Goal: Task Accomplishment & Management: Complete application form

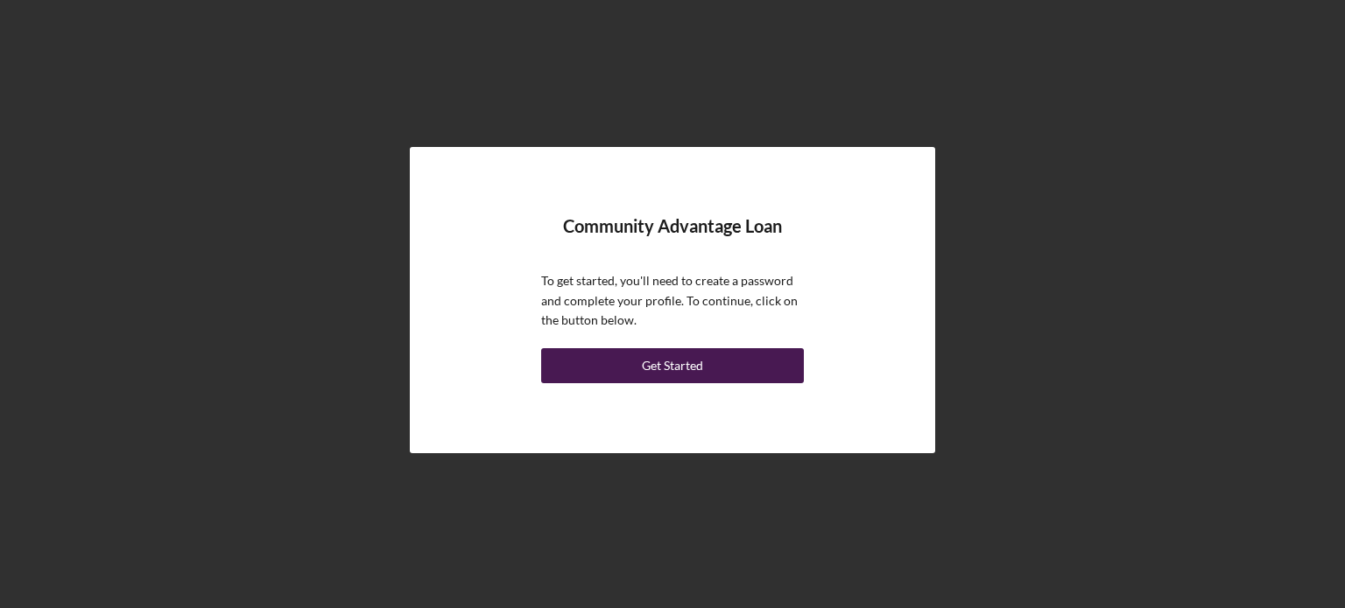
click at [689, 370] on div "Get Started" at bounding box center [672, 365] width 61 height 35
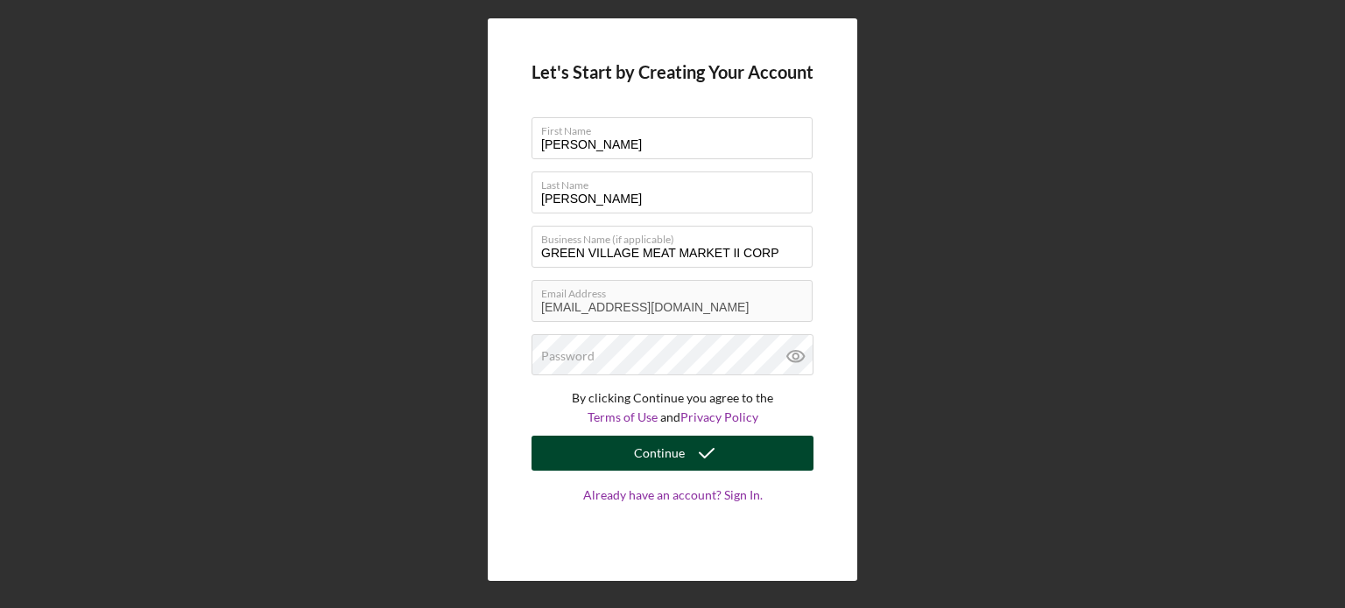
click at [696, 452] on icon "submit" at bounding box center [707, 454] width 44 height 44
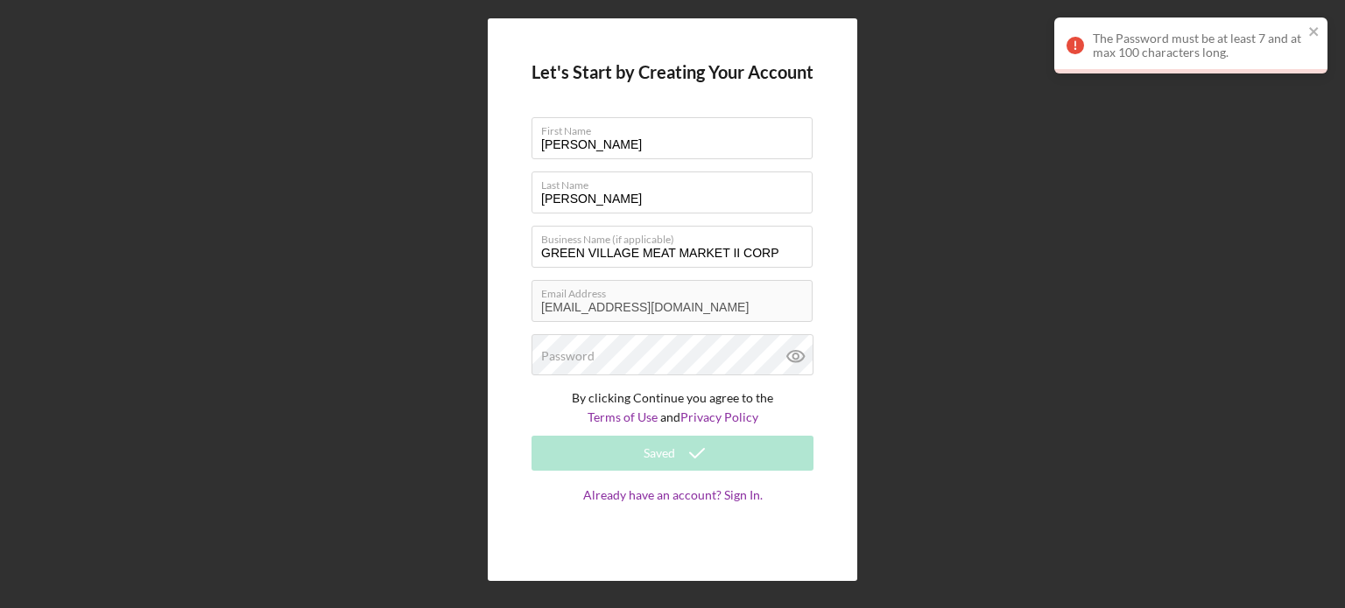
click at [637, 332] on form "Let's Start by Creating Your Account First Name [PERSON_NAME] Name [PERSON_NAME…" at bounding box center [672, 300] width 282 height 476
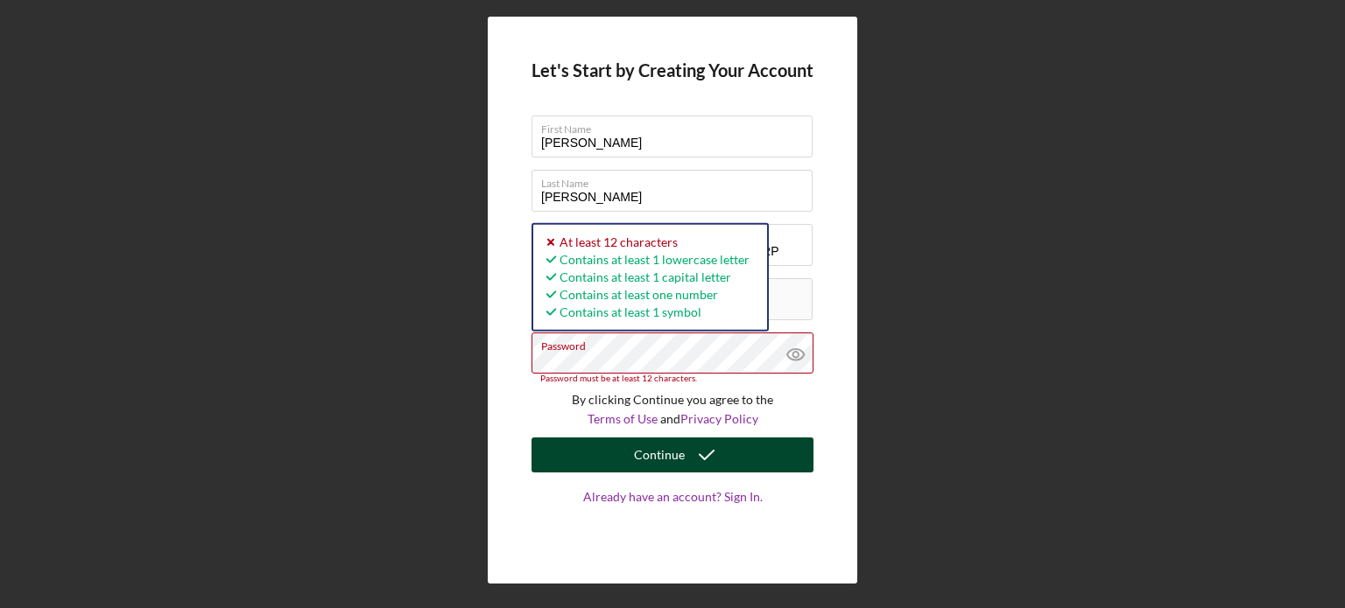
click at [462, 366] on div "Let's Start by Creating Your Account First Name [PERSON_NAME] Name [PERSON_NAME…" at bounding box center [672, 300] width 1327 height 600
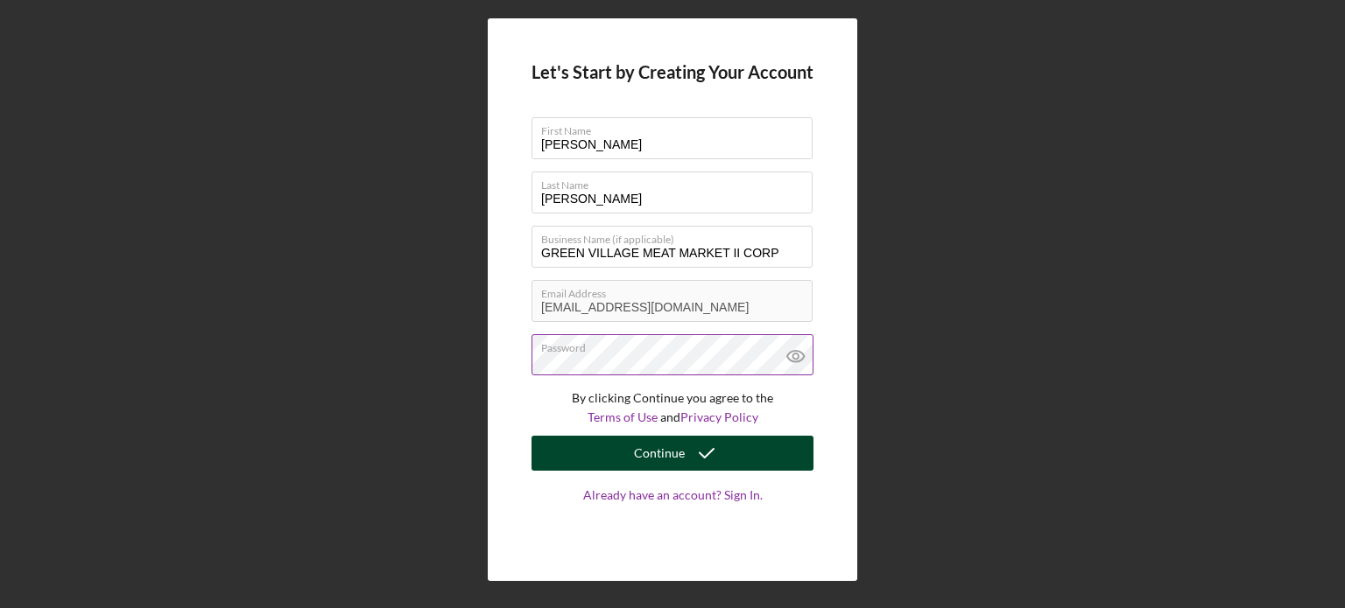
click at [795, 351] on icon at bounding box center [795, 356] width 17 height 11
click at [685, 444] on icon "submit" at bounding box center [707, 454] width 44 height 44
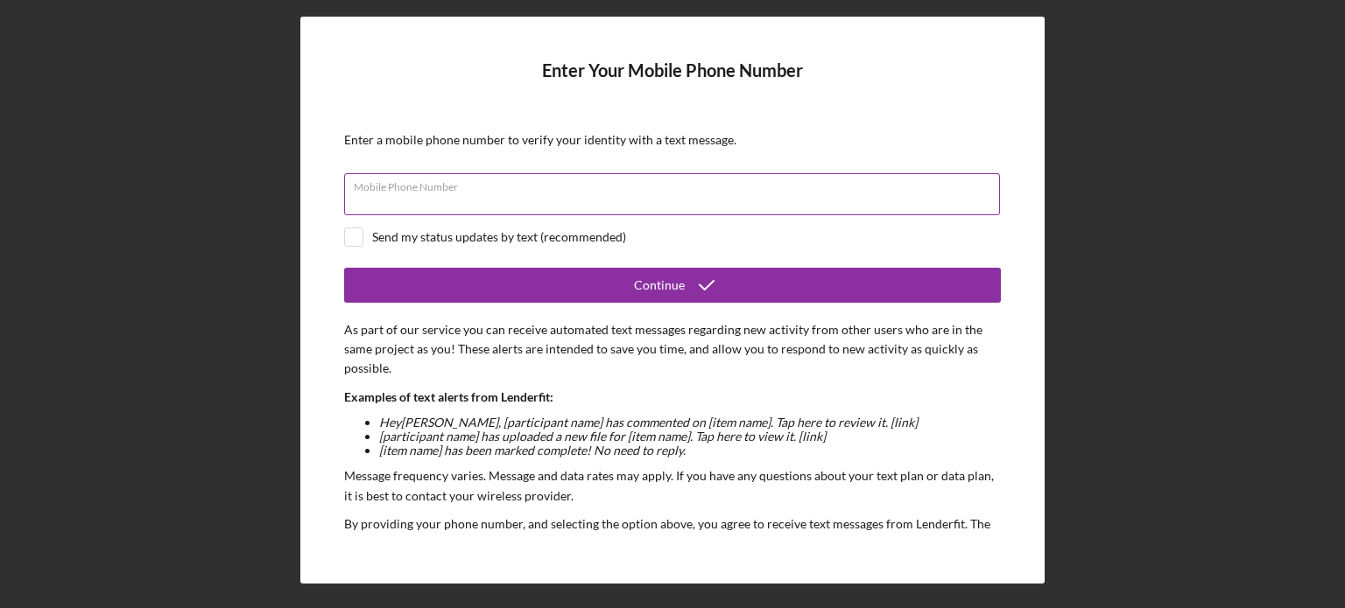
click at [440, 202] on input "Mobile Phone Number" at bounding box center [672, 194] width 656 height 42
type input "[PHONE_NUMBER]"
click at [354, 237] on input "checkbox" at bounding box center [354, 238] width 18 height 18
checkbox input "true"
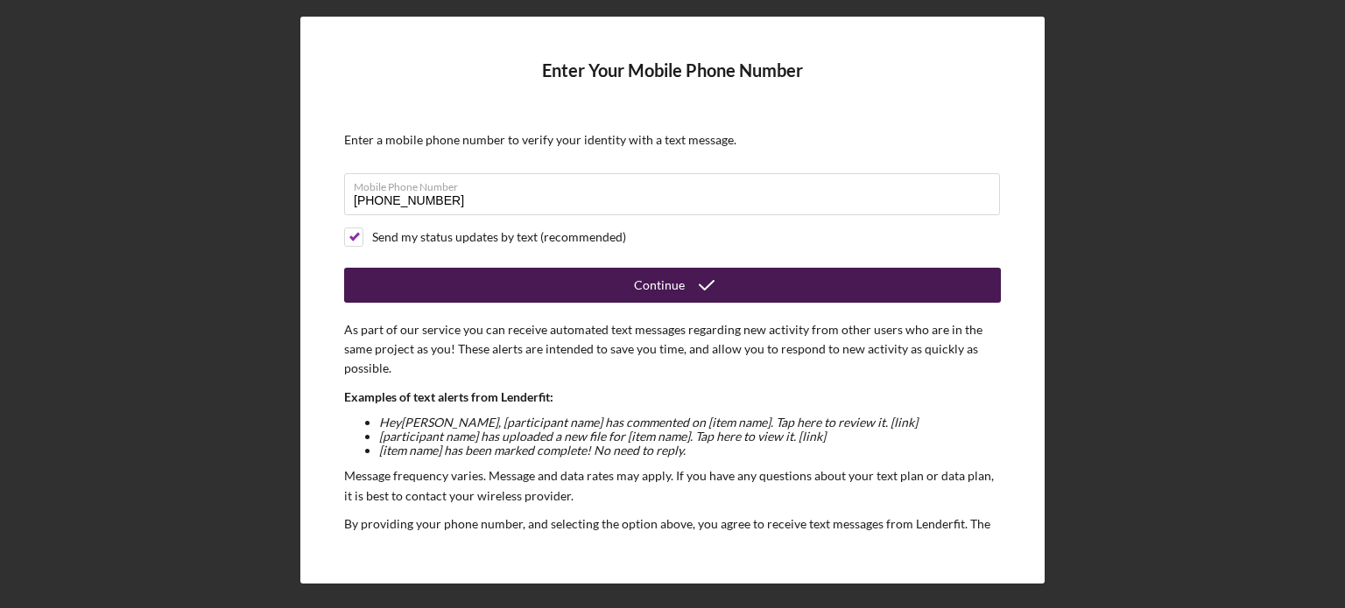
click at [619, 279] on button "Continue" at bounding box center [672, 285] width 657 height 35
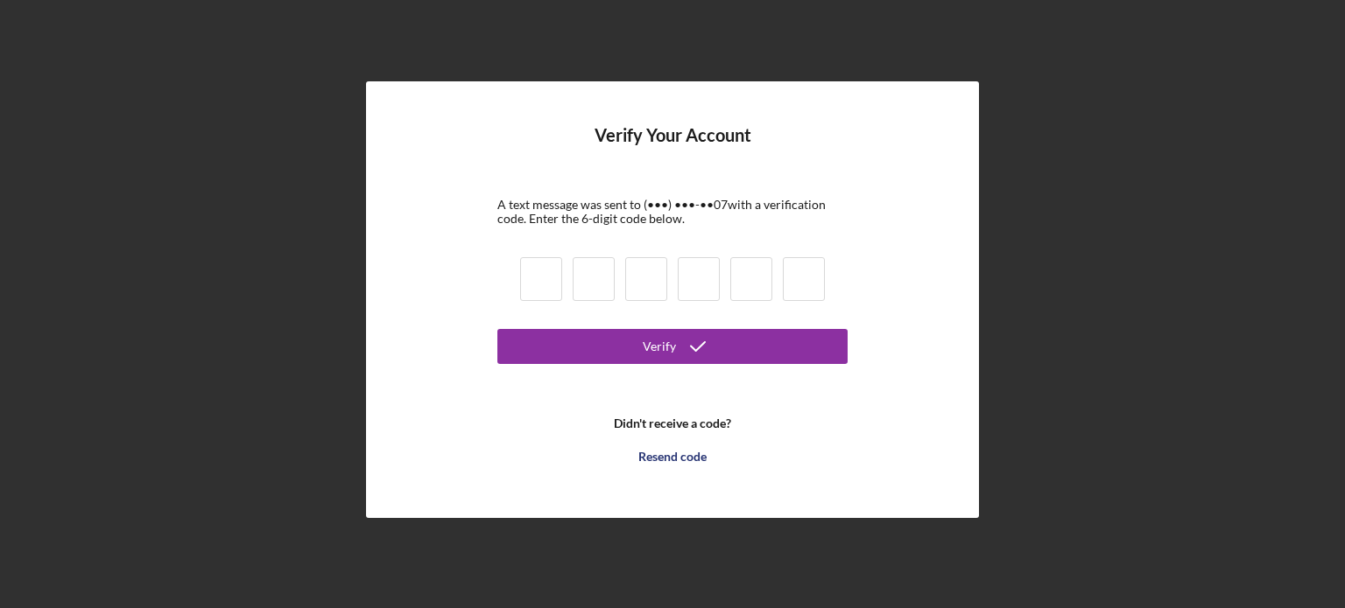
click at [529, 285] on input at bounding box center [541, 279] width 42 height 44
type input "0"
type input "9"
type input "7"
type input "4"
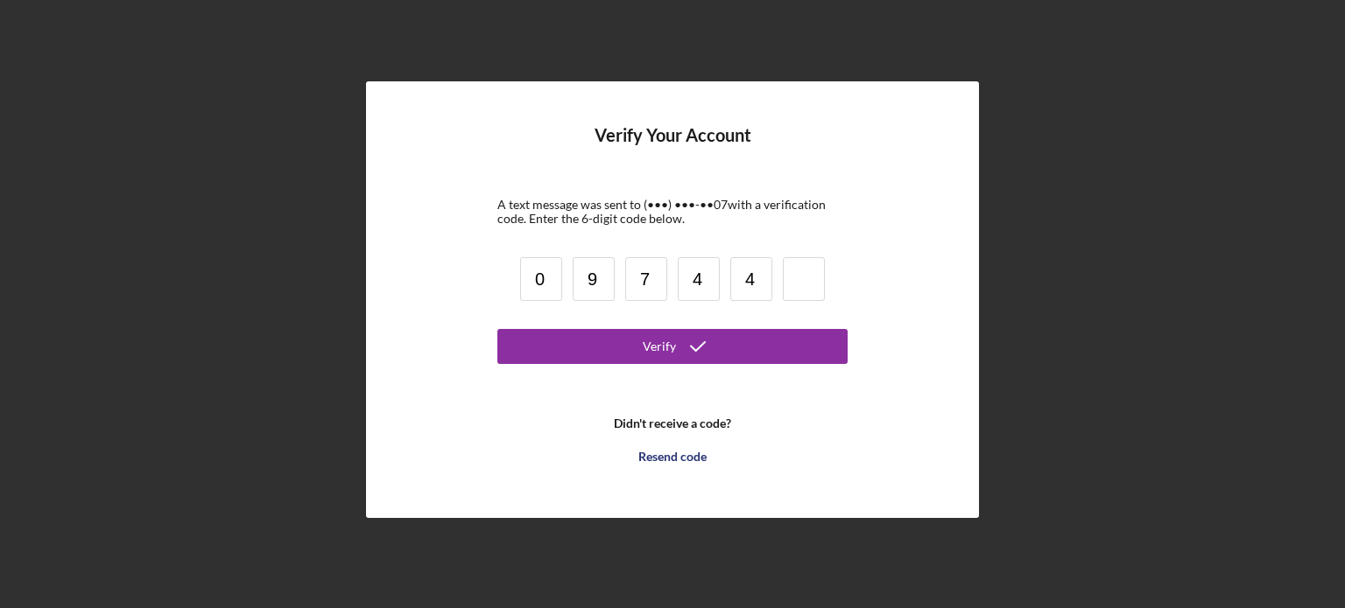
type input "4"
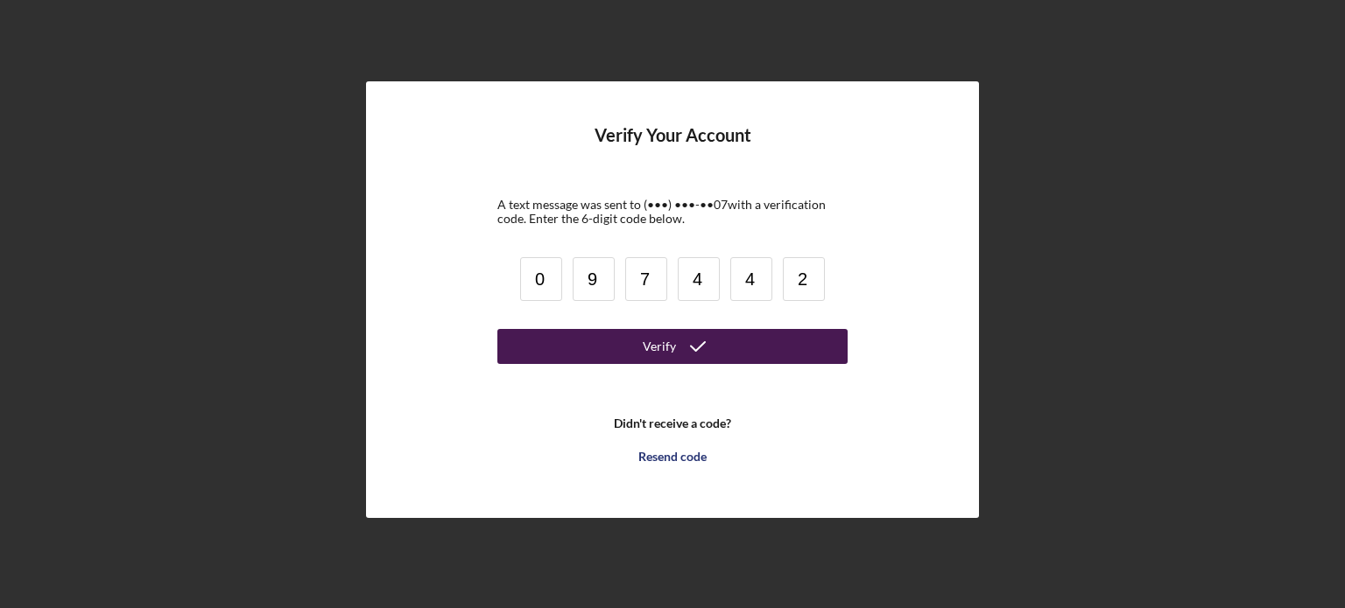
type input "2"
click at [646, 342] on div "Verify" at bounding box center [659, 346] width 33 height 35
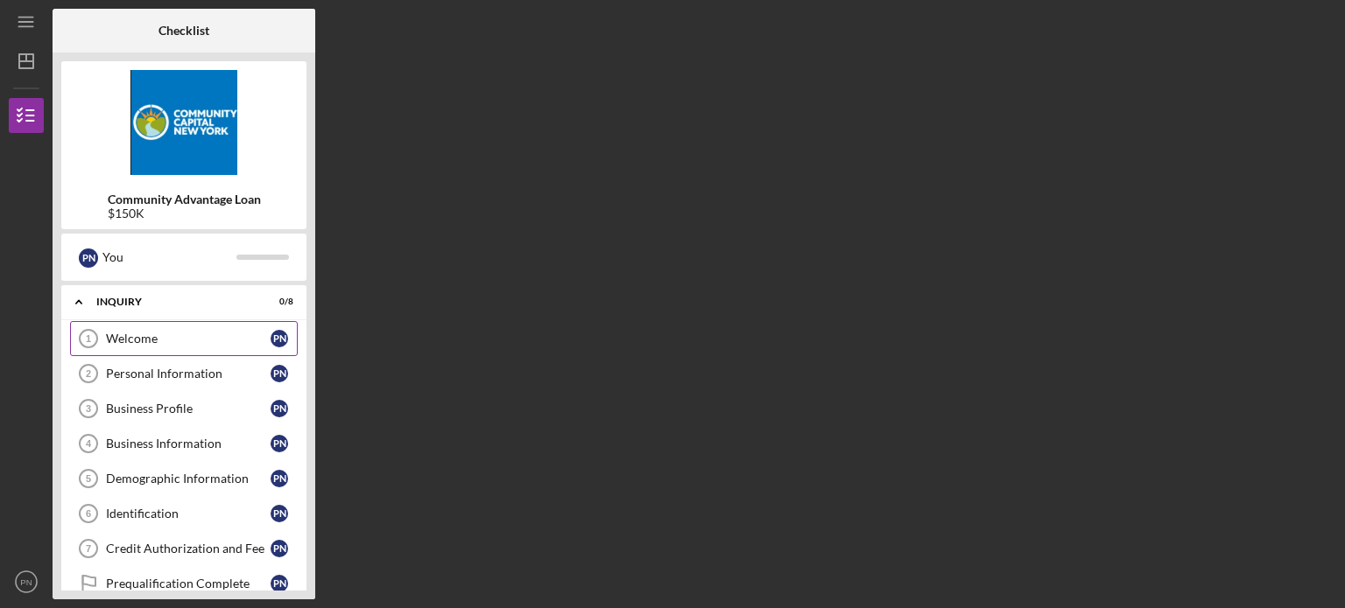
click at [179, 333] on div "Welcome" at bounding box center [188, 339] width 165 height 14
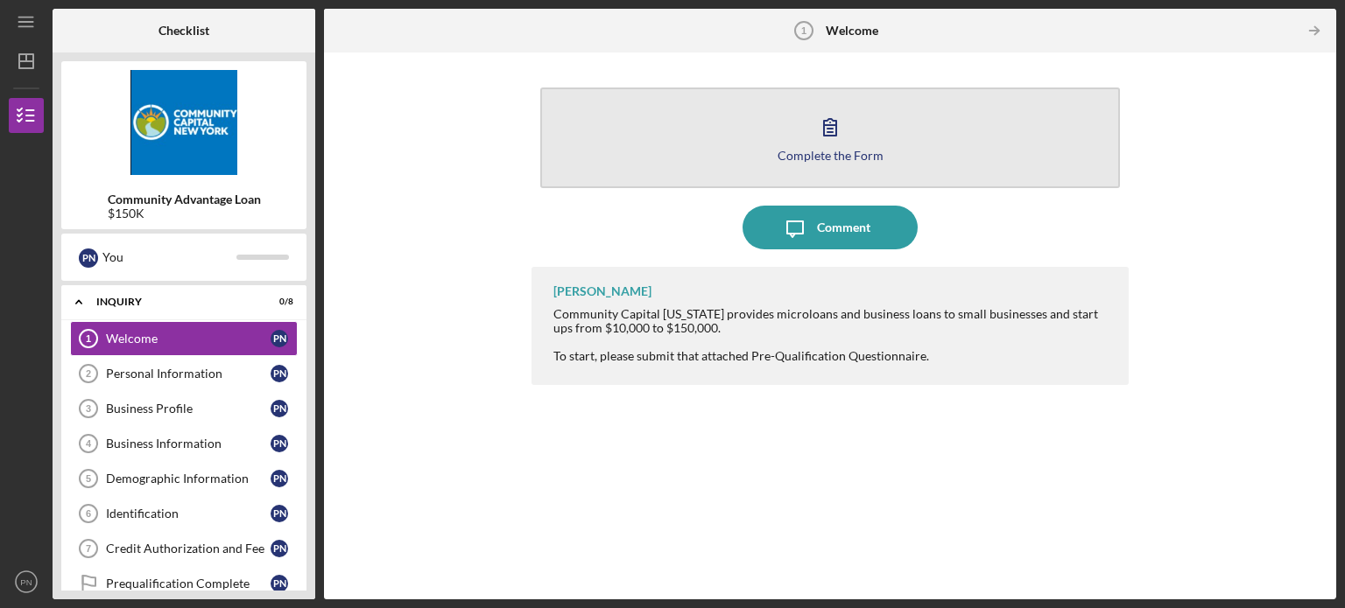
click at [802, 157] on div "Complete the Form" at bounding box center [830, 155] width 106 height 13
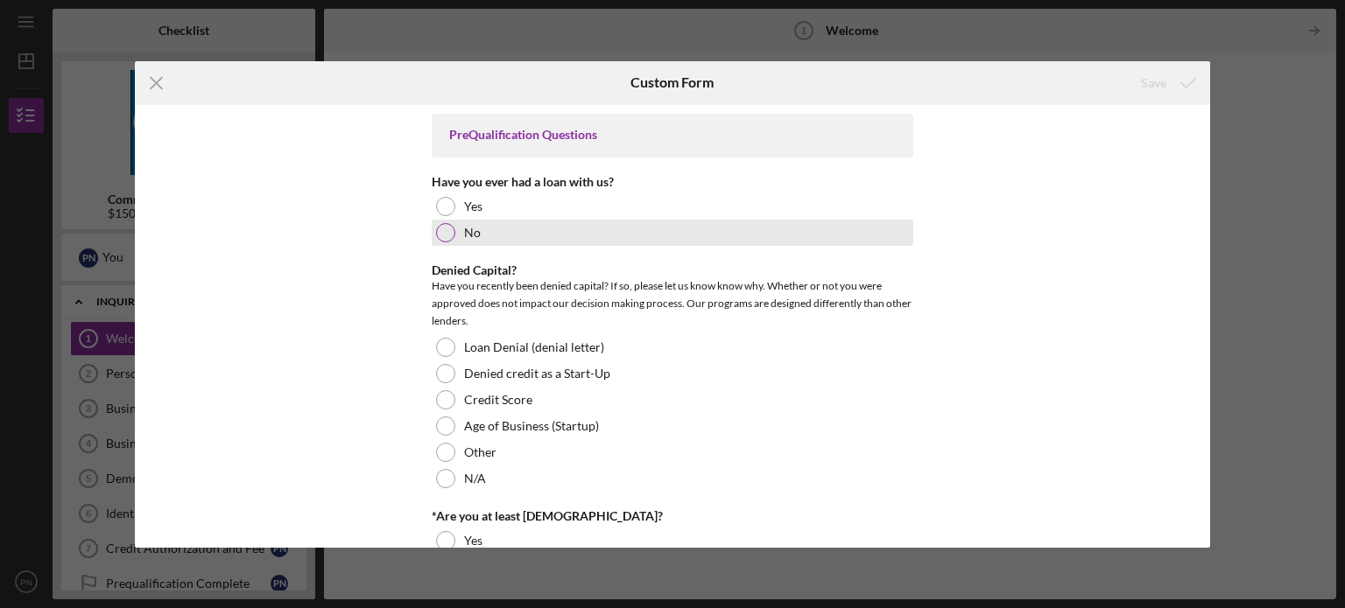
click at [448, 234] on div at bounding box center [445, 232] width 19 height 19
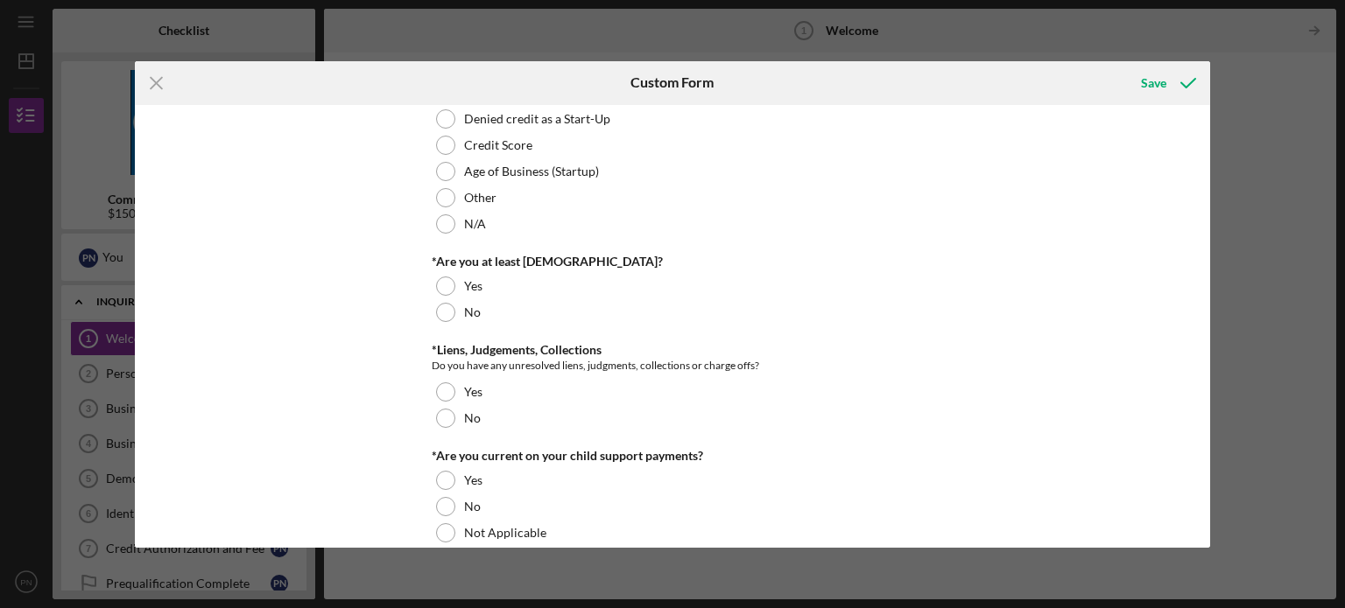
scroll to position [263, 0]
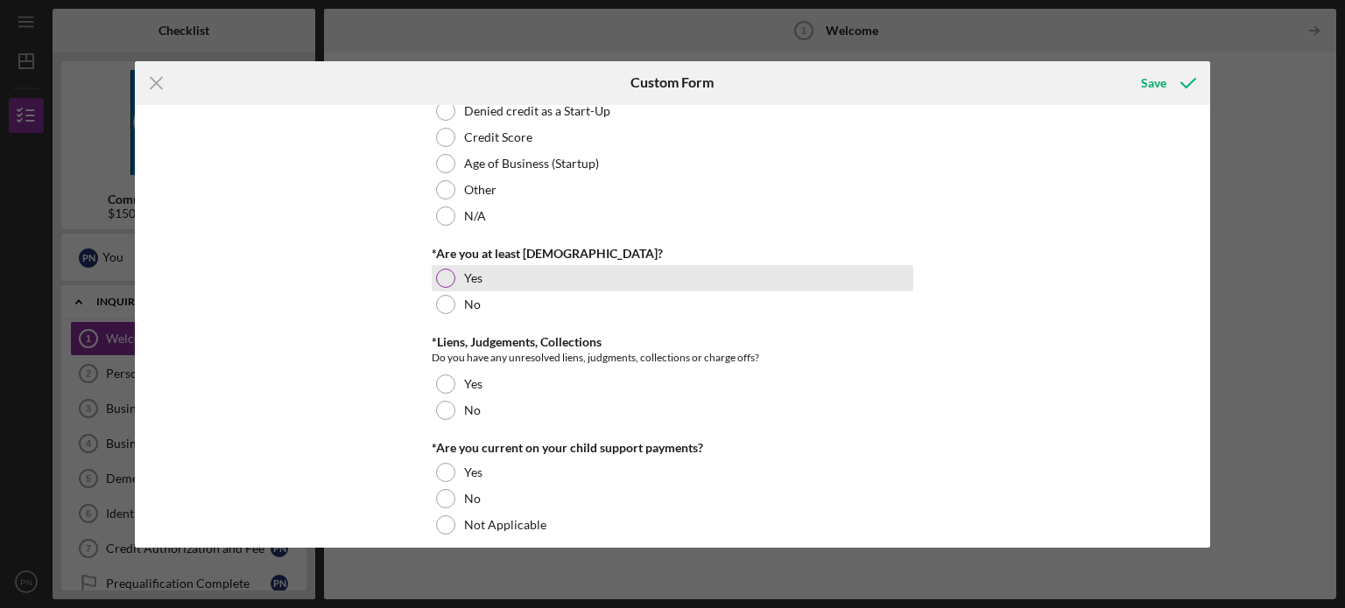
click at [442, 282] on div at bounding box center [445, 278] width 19 height 19
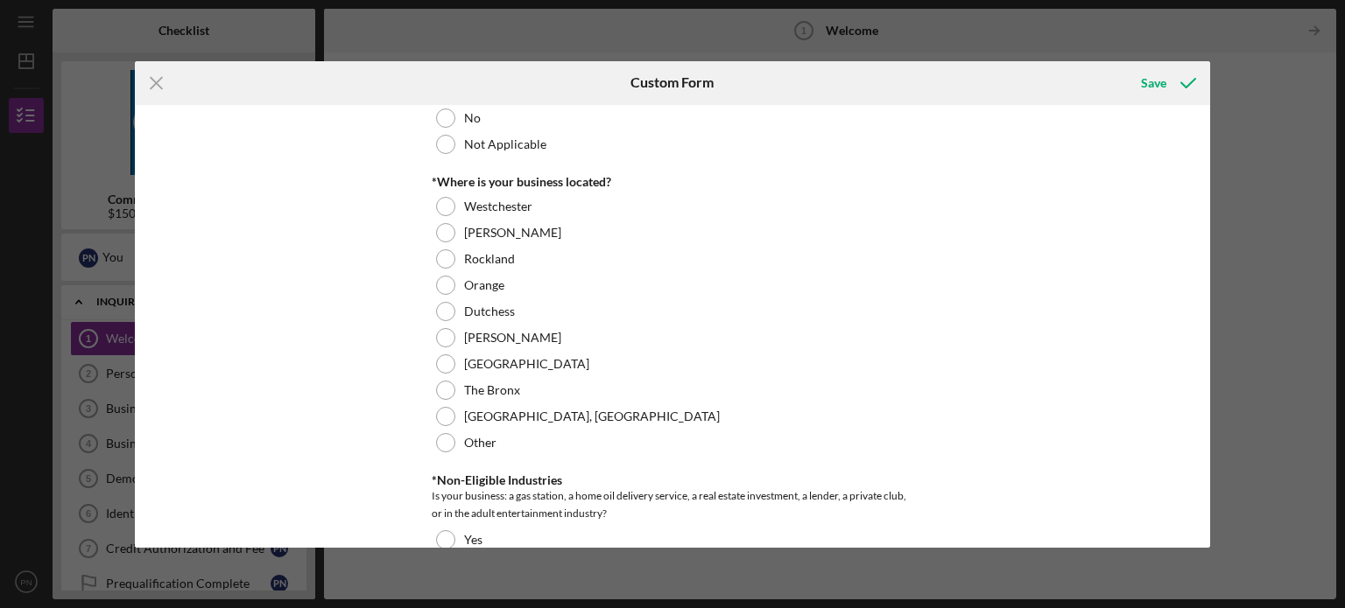
scroll to position [613, 0]
